Goal: Navigation & Orientation: Find specific page/section

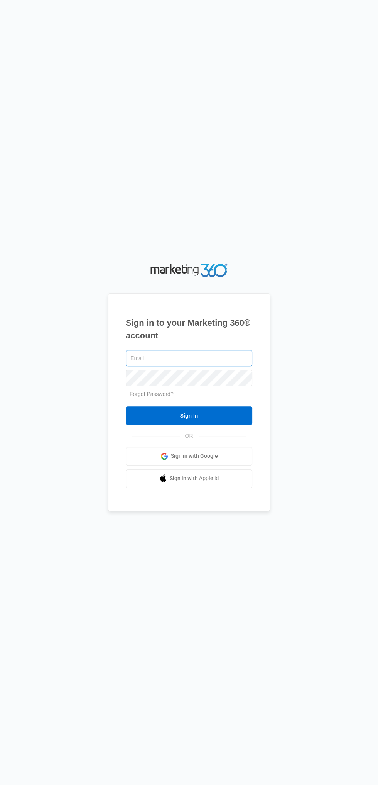
click at [136, 366] on input "text" at bounding box center [189, 358] width 127 height 16
type input "[EMAIL_ADDRESS][DOMAIN_NAME]"
click at [126, 406] on input "Sign In" at bounding box center [189, 415] width 127 height 19
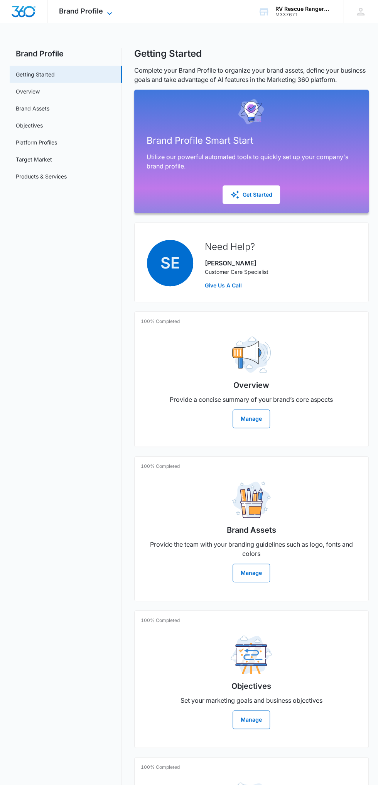
click at [95, 9] on span "Brand Profile" at bounding box center [81, 11] width 44 height 8
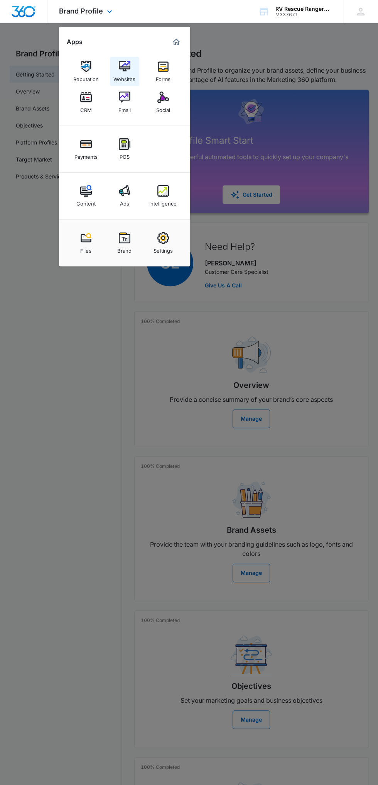
click at [130, 72] on div "Websites" at bounding box center [125, 77] width 22 height 10
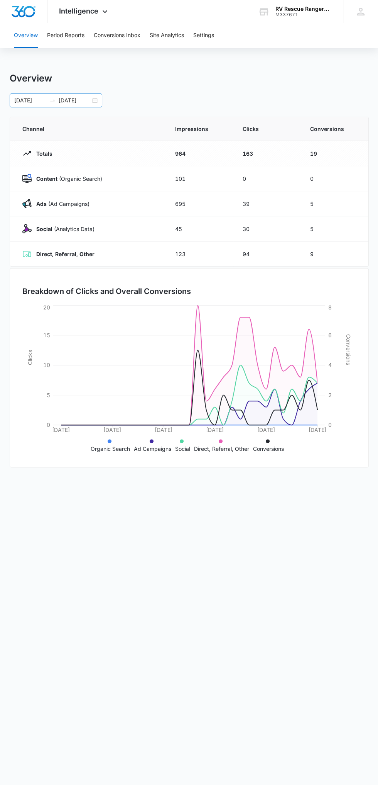
click at [69, 100] on input "10/03/2025" at bounding box center [75, 100] width 32 height 8
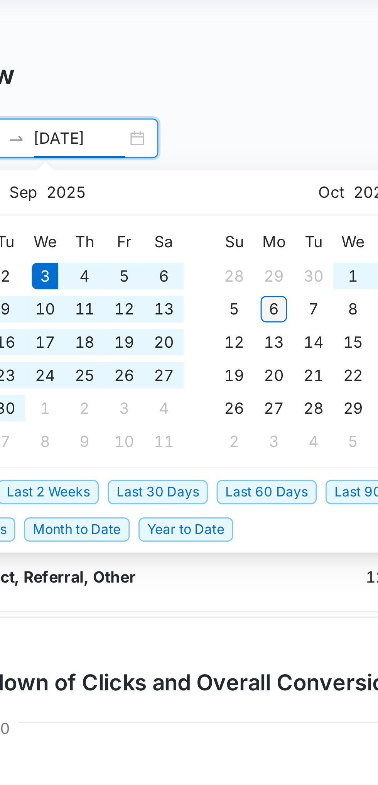
click at [141, 159] on div "6" at bounding box center [142, 160] width 9 height 9
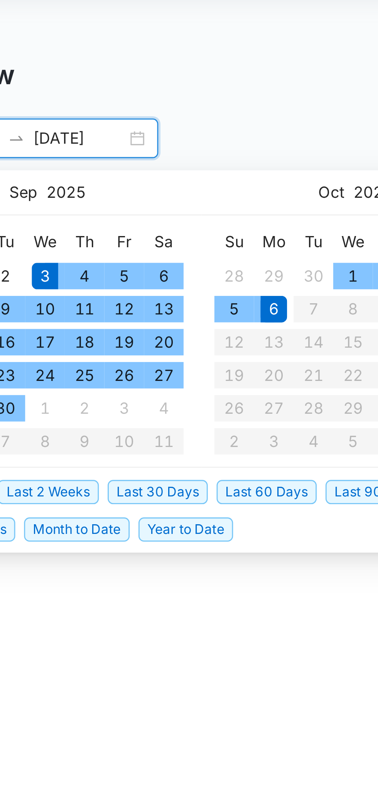
type input "10/06/2025"
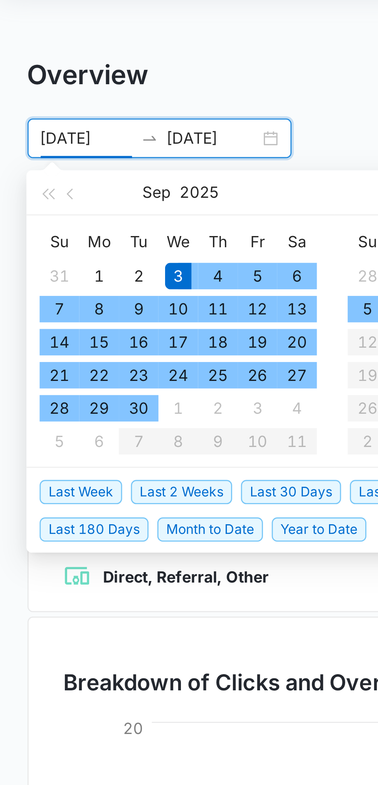
click at [101, 273] on div "Breakdown of Clicks and Overall Conversions 09/08/2025 09/15/2025 09/22/2025 09…" at bounding box center [189, 367] width 359 height 199
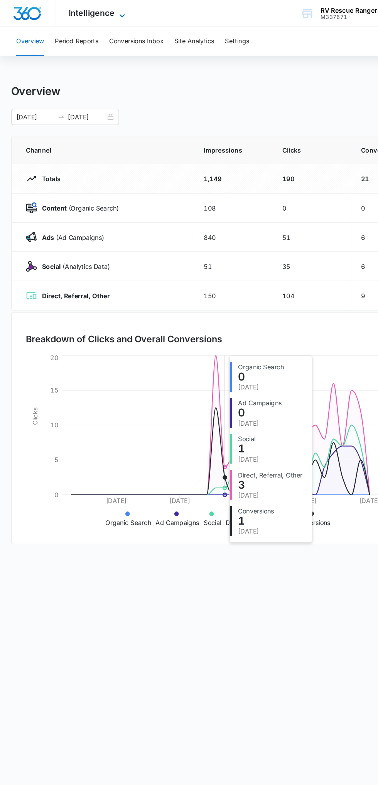
click at [104, 11] on icon at bounding box center [104, 13] width 9 height 9
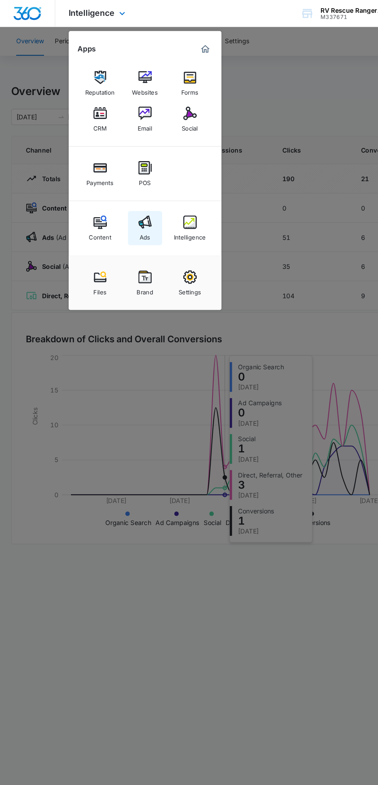
click at [124, 195] on img at bounding box center [125, 191] width 12 height 12
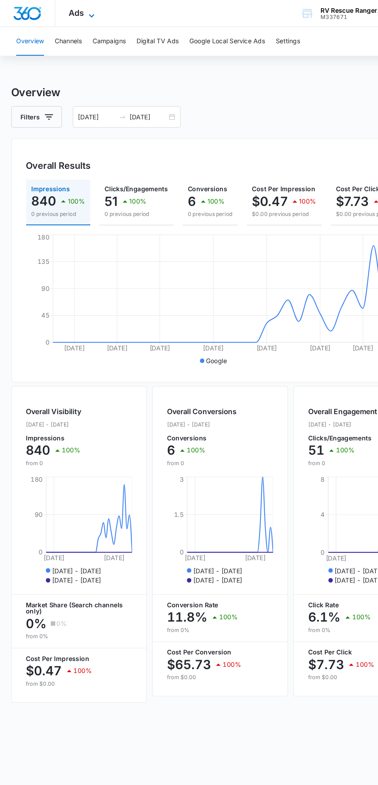
click at [61, 13] on span "Ads" at bounding box center [65, 11] width 13 height 8
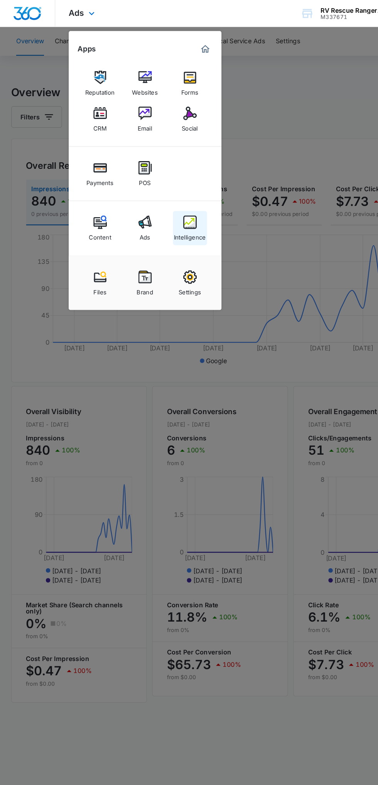
click at [159, 194] on img at bounding box center [164, 191] width 12 height 12
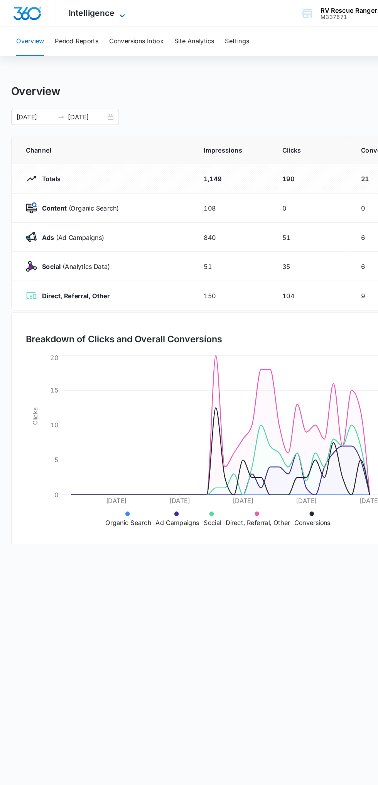
click at [63, 12] on span "Intelligence" at bounding box center [78, 11] width 39 height 8
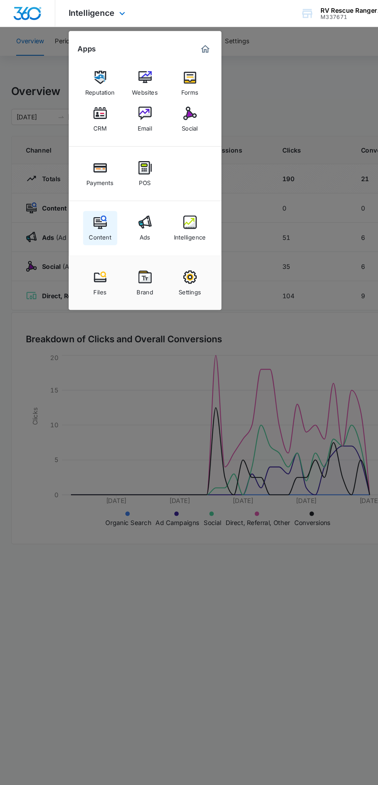
click at [88, 198] on div "Content" at bounding box center [85, 202] width 19 height 10
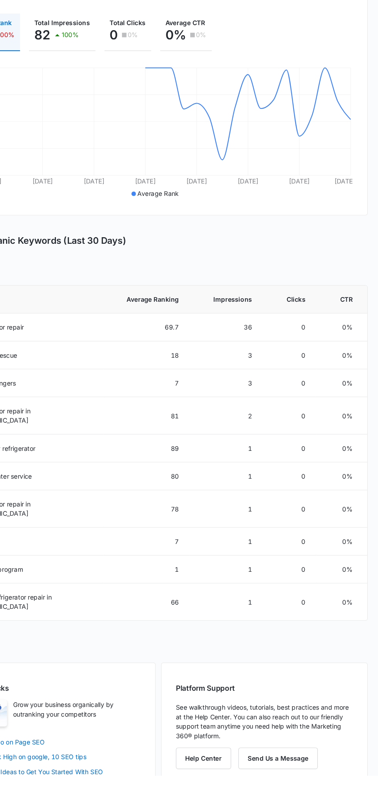
scroll to position [38, 0]
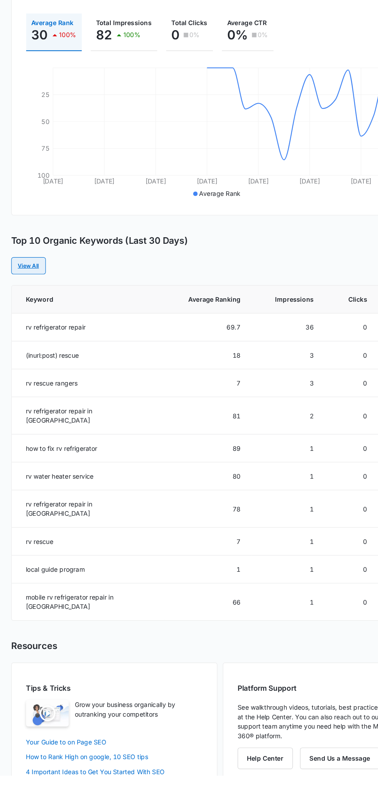
click at [19, 347] on link "View All" at bounding box center [25, 347] width 30 height 15
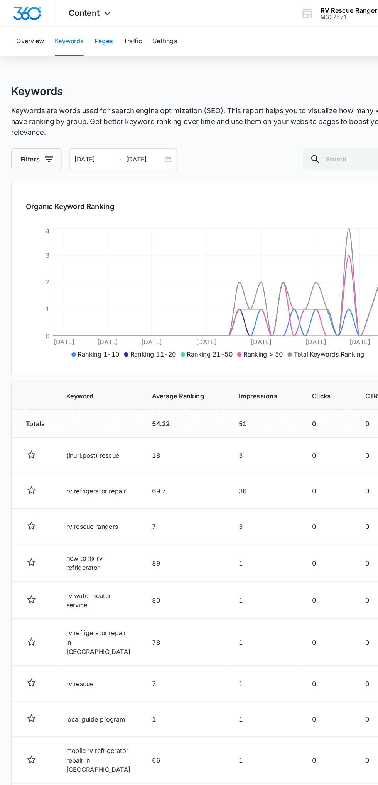
click at [88, 42] on button "Pages" at bounding box center [89, 35] width 16 height 25
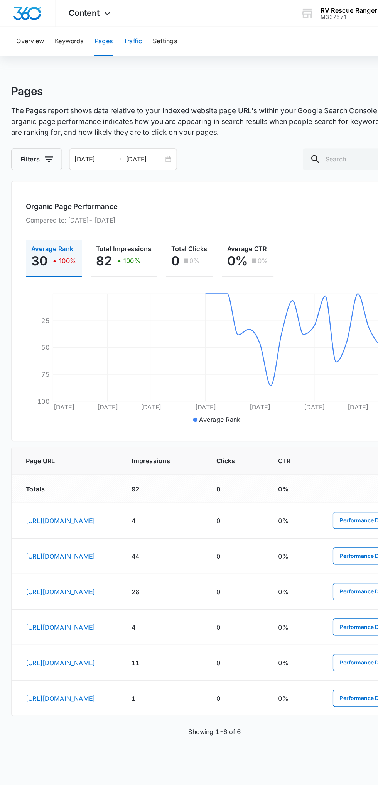
click at [117, 35] on button "Traffic" at bounding box center [114, 35] width 16 height 25
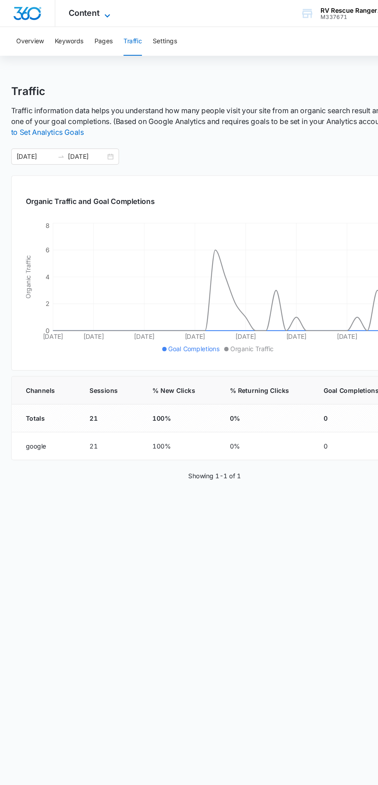
click at [78, 12] on span "Content" at bounding box center [72, 11] width 27 height 8
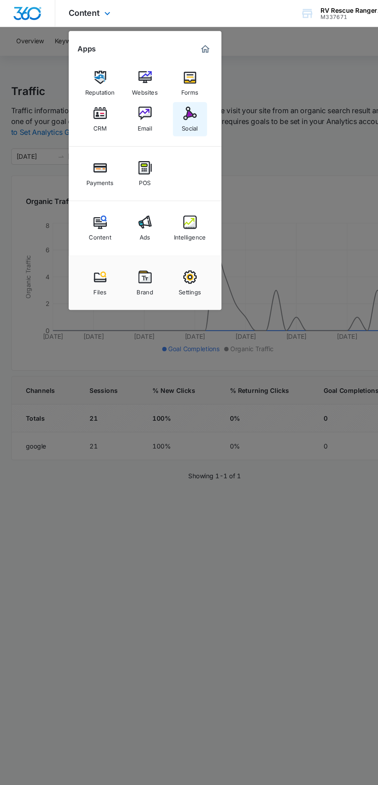
click at [167, 100] on img at bounding box center [164, 98] width 12 height 12
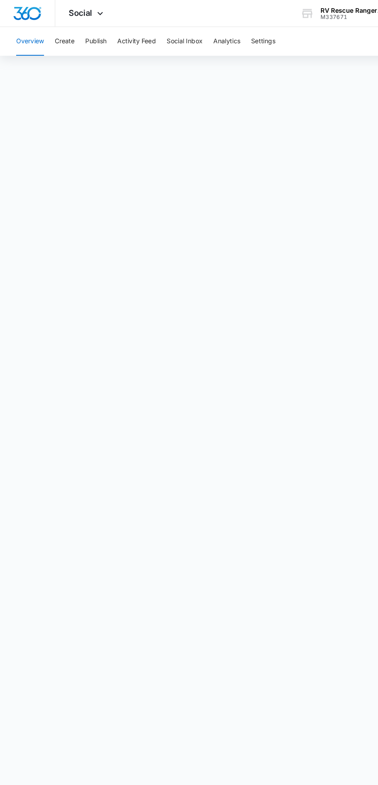
click at [25, 36] on button "Overview" at bounding box center [26, 35] width 24 height 25
click at [124, 42] on button "Activity Feed" at bounding box center [117, 35] width 33 height 25
click at [31, 36] on button "Overview" at bounding box center [26, 35] width 24 height 25
click at [195, 37] on button "Analytics" at bounding box center [194, 35] width 23 height 25
